Goal: Register for event/course

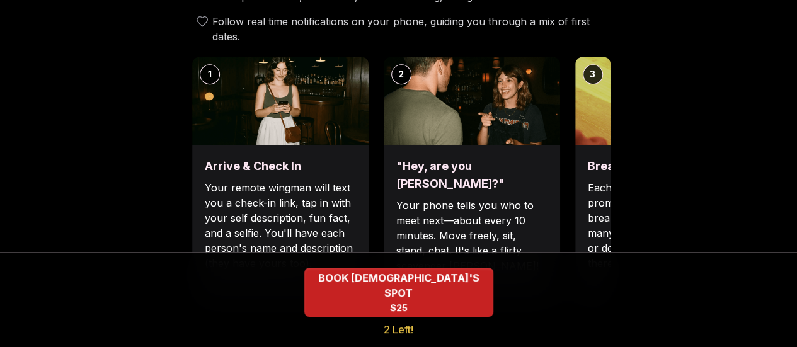
scroll to position [534, 0]
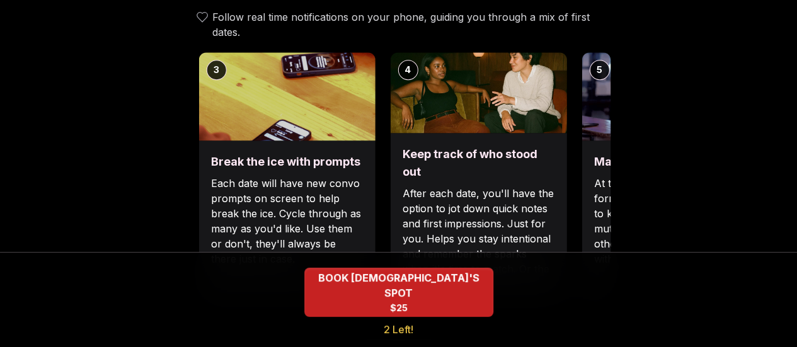
click at [219, 141] on div "Break the ice with prompts Each date will have new convo prompts on screen to h…" at bounding box center [287, 223] width 177 height 164
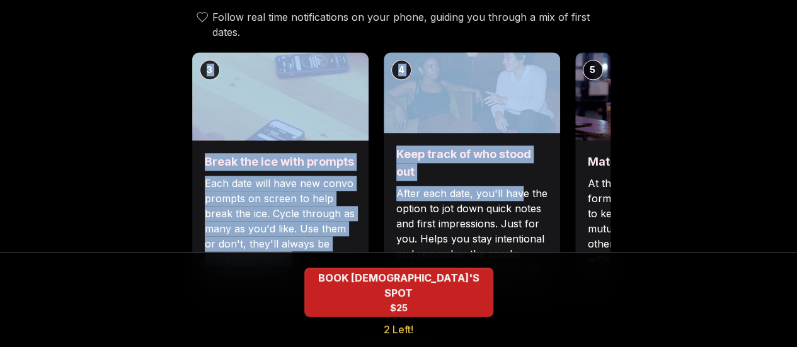
drag, startPoint x: 560, startPoint y: 161, endPoint x: 519, endPoint y: 164, distance: 40.5
click at [519, 164] on div "1 Arrive & Check In Your remote wingman will text you a check-in link, tap in w…" at bounding box center [399, 178] width 424 height 252
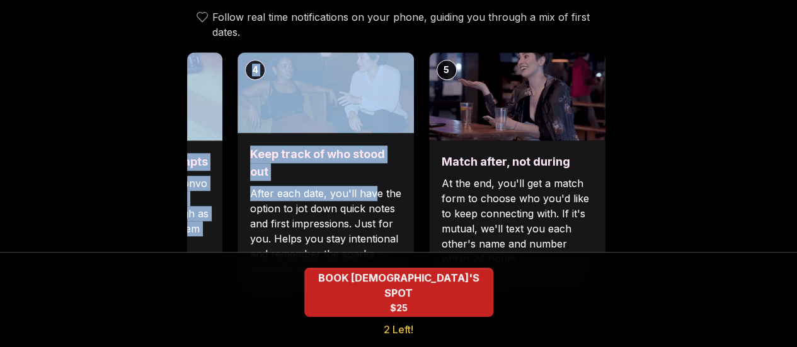
click at [662, 128] on div "Luvvly Speed Dating [DATE] Age Range 25 - 35 Orientation [DEMOGRAPHIC_DATA] Eve…" at bounding box center [398, 322] width 777 height 1580
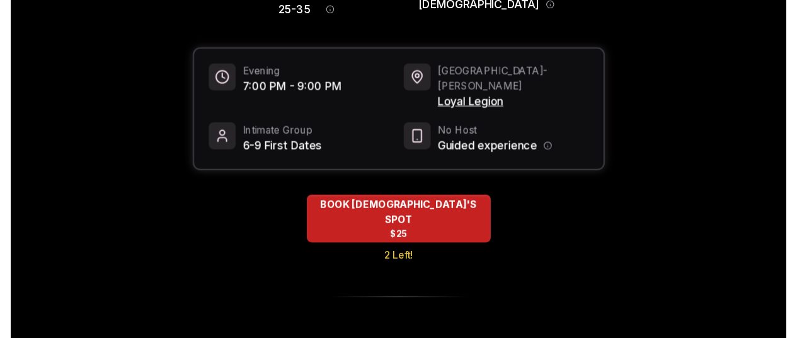
scroll to position [0, 0]
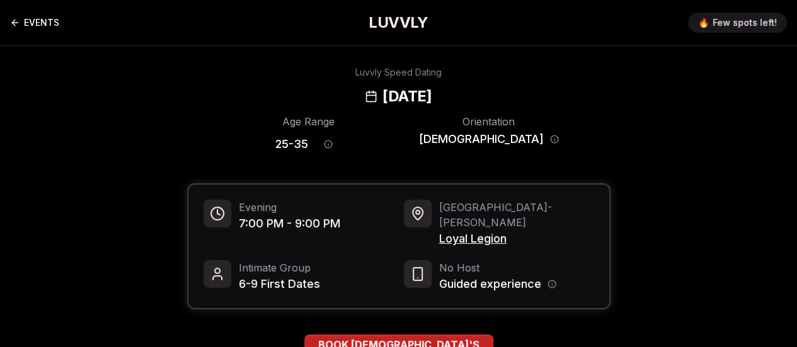
click at [16, 21] on icon "Back to events" at bounding box center [15, 23] width 10 height 10
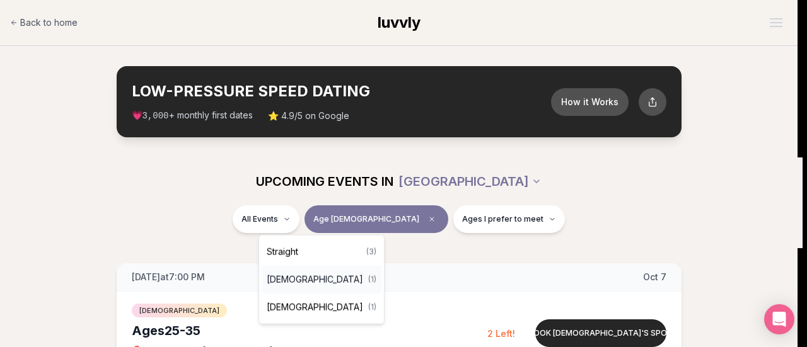
click at [328, 282] on div "[DEMOGRAPHIC_DATA] ( 1 )" at bounding box center [322, 280] width 120 height 28
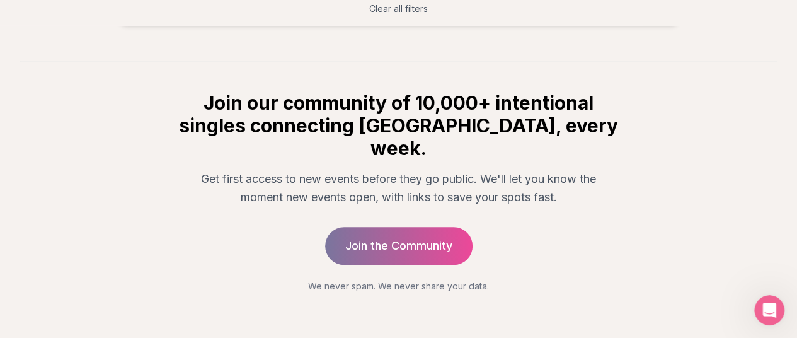
scroll to position [374, 0]
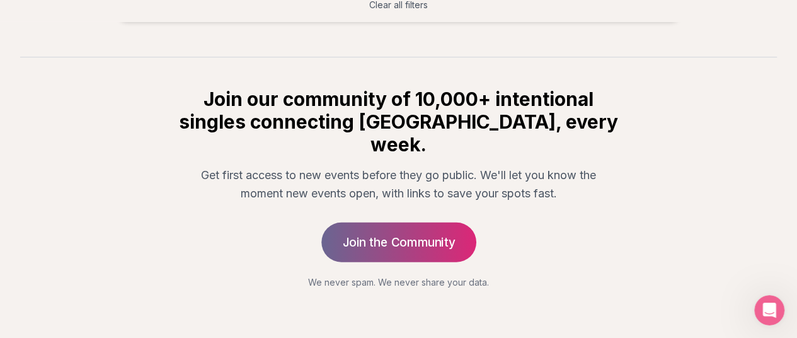
click at [419, 222] on link "Join the Community" at bounding box center [399, 242] width 155 height 40
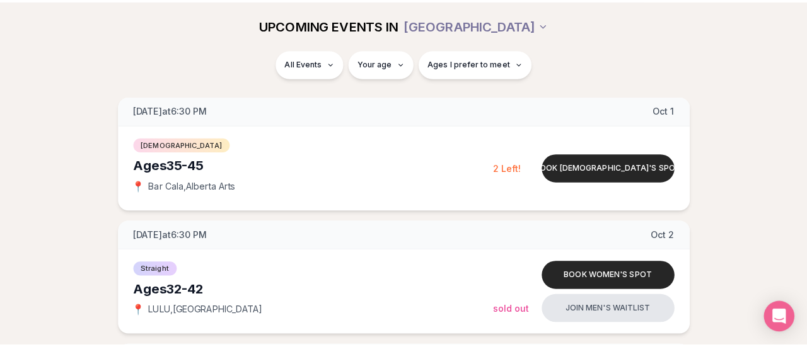
scroll to position [175, 0]
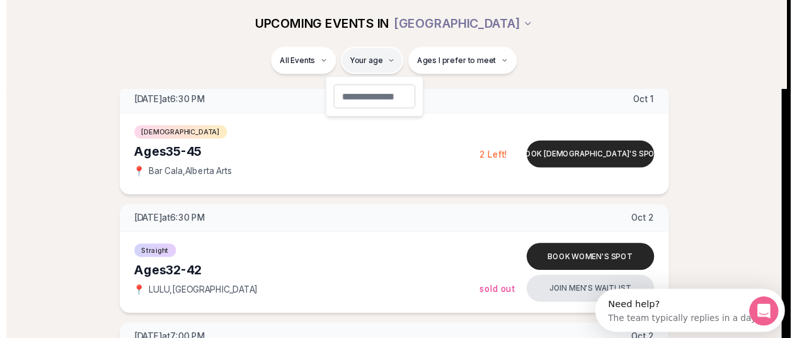
scroll to position [0, 0]
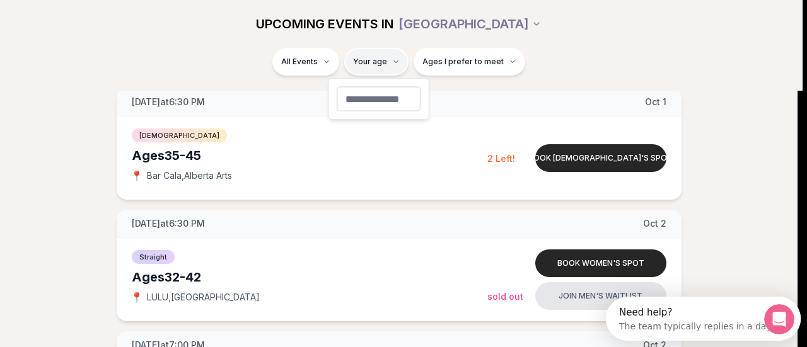
type input "**"
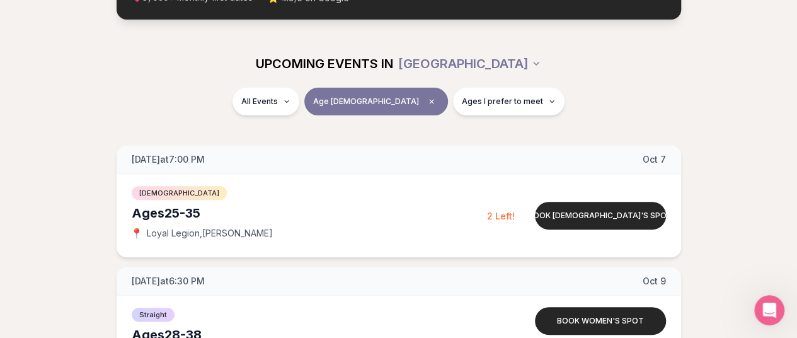
scroll to position [110, 0]
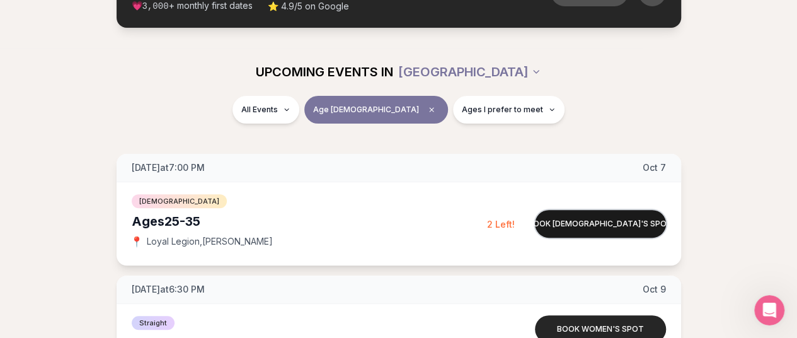
click at [564, 219] on button "Book [DEMOGRAPHIC_DATA]'s spot" at bounding box center [600, 224] width 131 height 28
